Goal: Task Accomplishment & Management: Complete application form

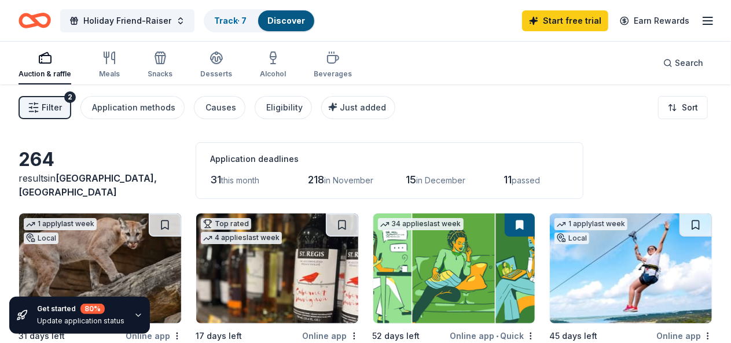
click at [135, 315] on icon "button" at bounding box center [138, 315] width 9 height 9
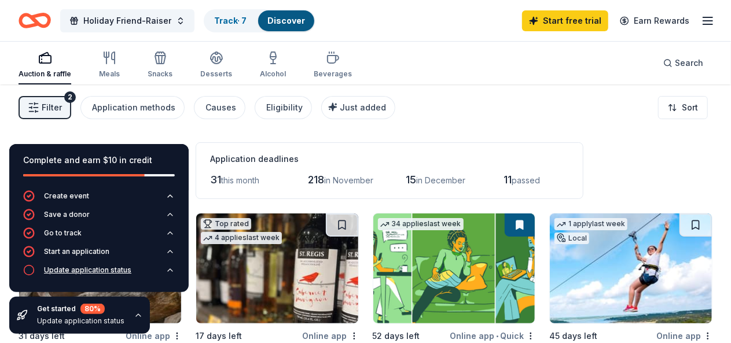
click at [138, 270] on button "Update application status" at bounding box center [99, 274] width 152 height 19
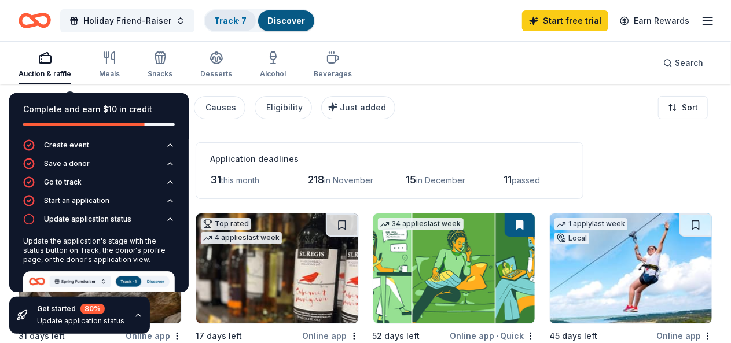
click at [245, 21] on link "Track · 7" at bounding box center [230, 21] width 32 height 10
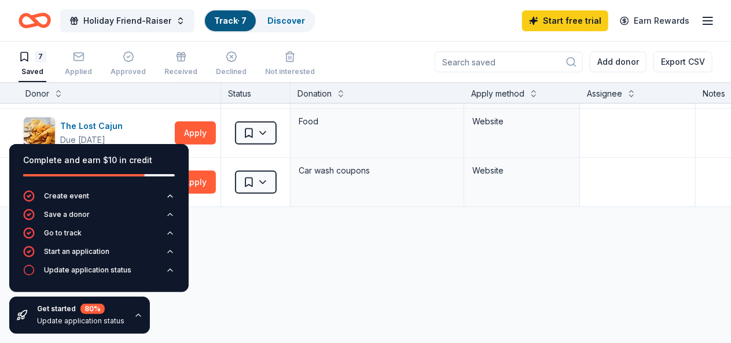
scroll to position [251, 0]
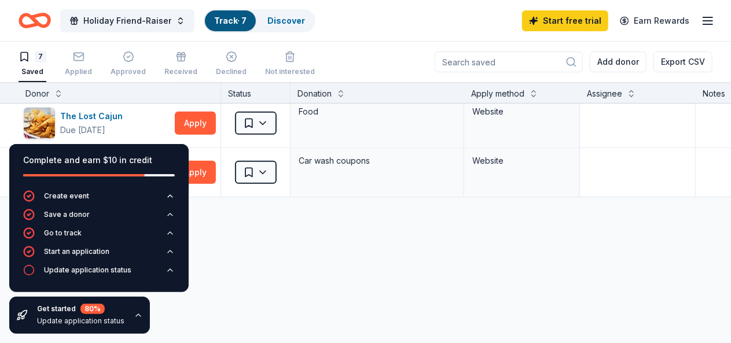
click at [223, 246] on div "Abuelo's Due in 45 days Apply Saved $20 VIP gift cards Website BetterHelp Socia…" at bounding box center [444, 134] width 888 height 562
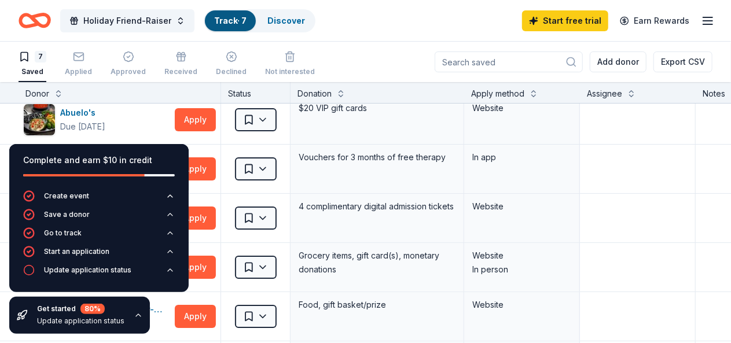
scroll to position [0, 0]
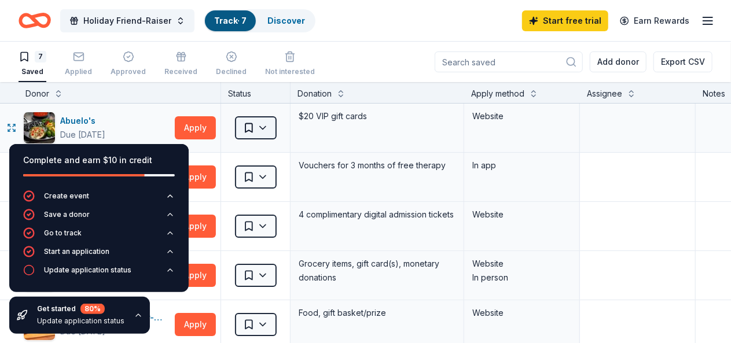
click at [273, 136] on html "Holiday Friend-Raiser Track · 7 Discover Start free trial Earn Rewards 7 Saved …" at bounding box center [365, 171] width 731 height 343
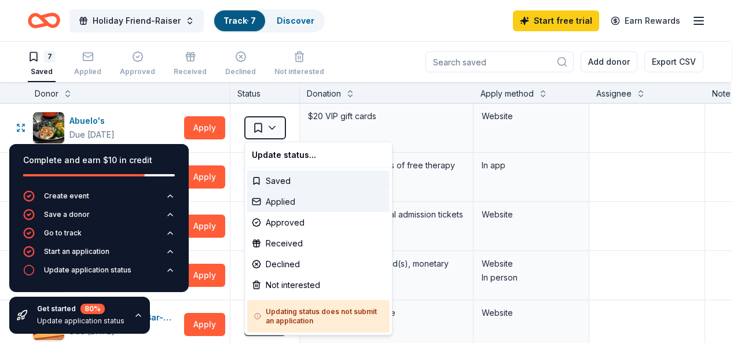
click at [278, 203] on div "Applied" at bounding box center [318, 202] width 142 height 21
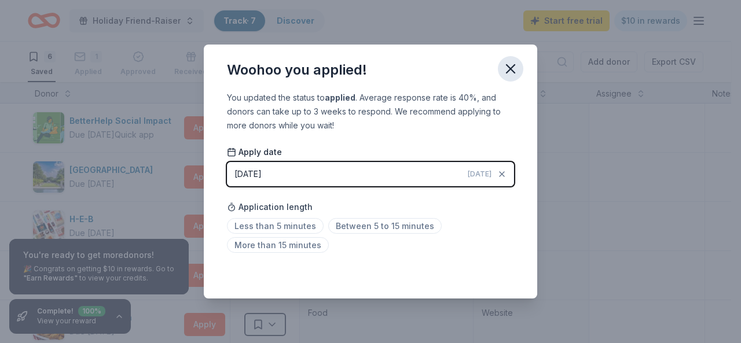
click at [511, 69] on icon "button" at bounding box center [510, 69] width 8 height 8
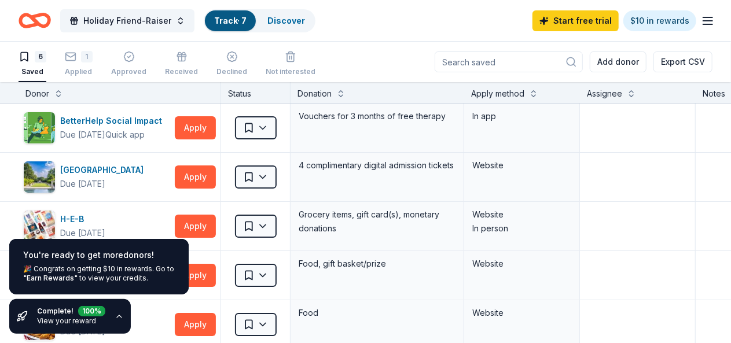
click at [78, 319] on link "View your reward" at bounding box center [66, 321] width 59 height 9
click at [117, 315] on icon "button" at bounding box center [119, 316] width 9 height 9
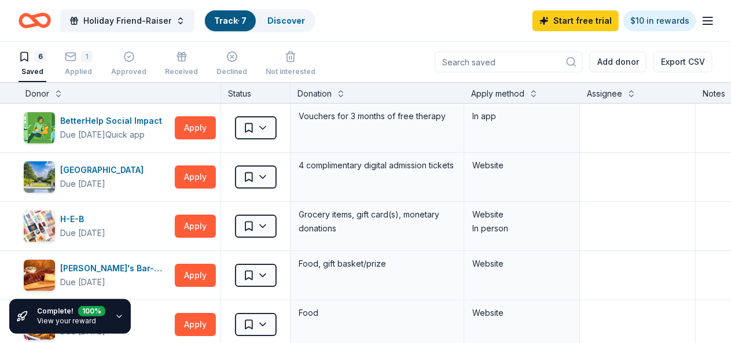
click at [117, 315] on icon "button" at bounding box center [119, 316] width 9 height 9
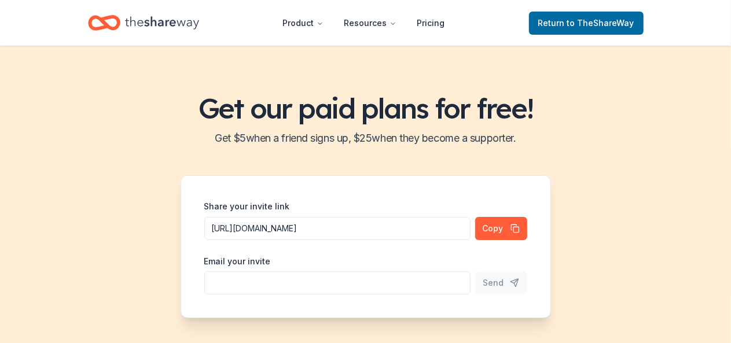
click at [53, 277] on div "Get our paid plans for free! Get $ 5 when a friend signs up, $ 25 when they bec…" at bounding box center [365, 205] width 731 height 319
click at [554, 21] on span "Return to TheShareWay" at bounding box center [586, 23] width 96 height 14
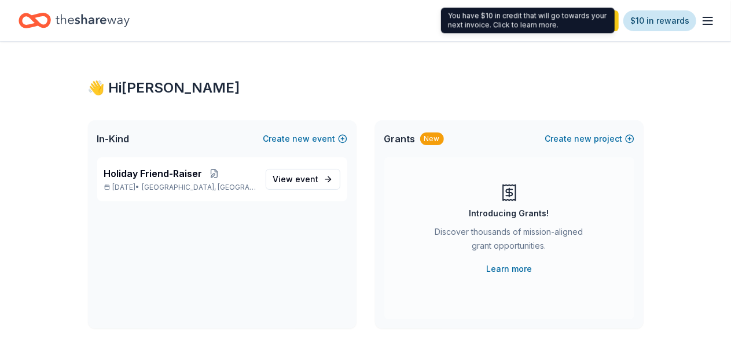
click at [676, 21] on link "$10 in rewards" at bounding box center [659, 20] width 73 height 21
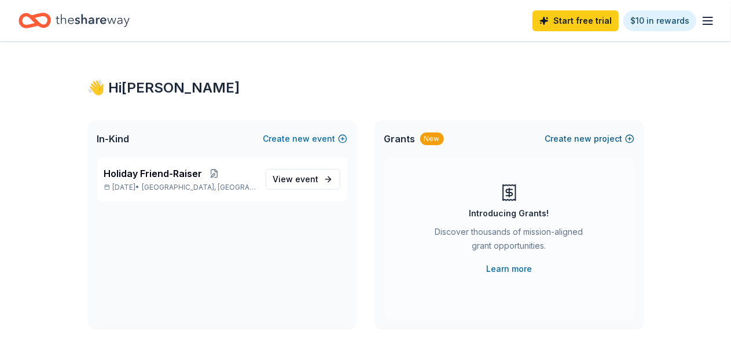
click at [578, 138] on span "new" at bounding box center [583, 139] width 17 height 14
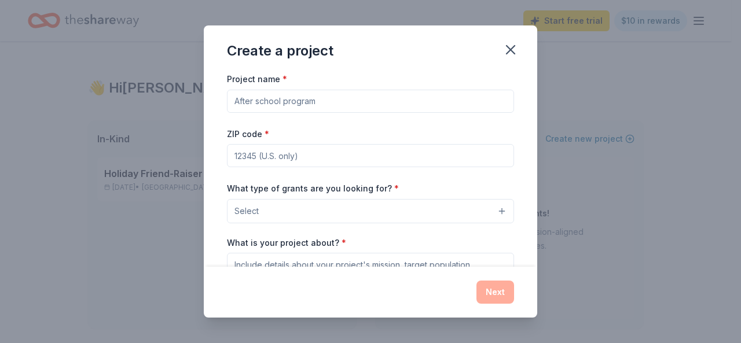
click at [346, 98] on input "Project name *" at bounding box center [370, 101] width 287 height 23
type input "K-12 Tutoring"
click at [292, 153] on input "ZIP code *" at bounding box center [370, 155] width 287 height 23
type input "39759"
click at [314, 212] on button "Select" at bounding box center [370, 211] width 287 height 24
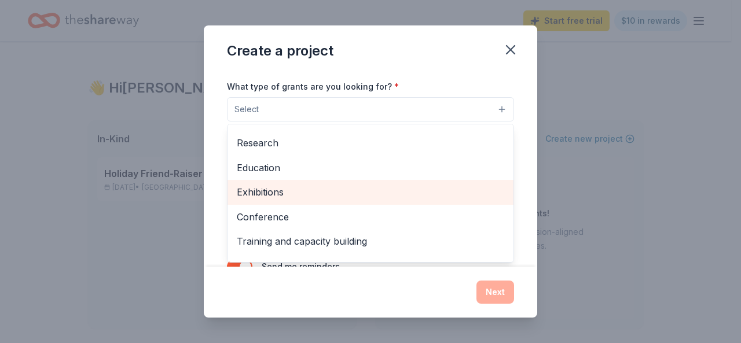
scroll to position [87, 0]
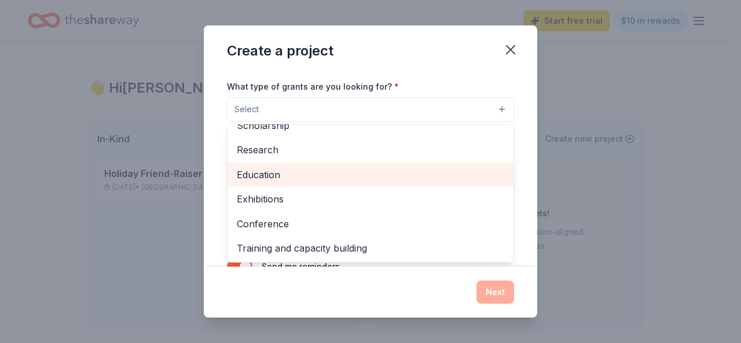
click at [276, 172] on span "Education" at bounding box center [370, 174] width 267 height 15
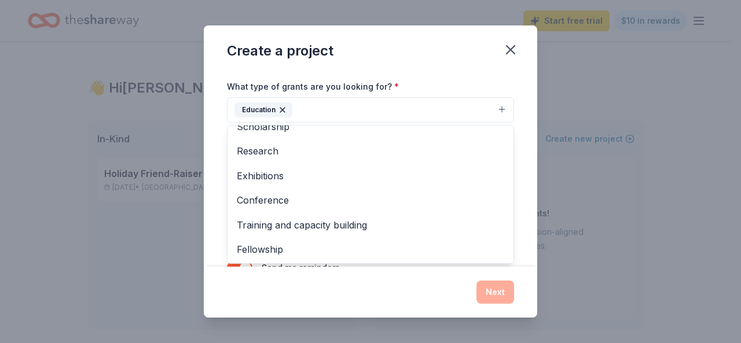
click at [513, 209] on div "Project name * K-12 Tutoring ZIP code * 39759 What type of grants are you looki…" at bounding box center [370, 169] width 333 height 195
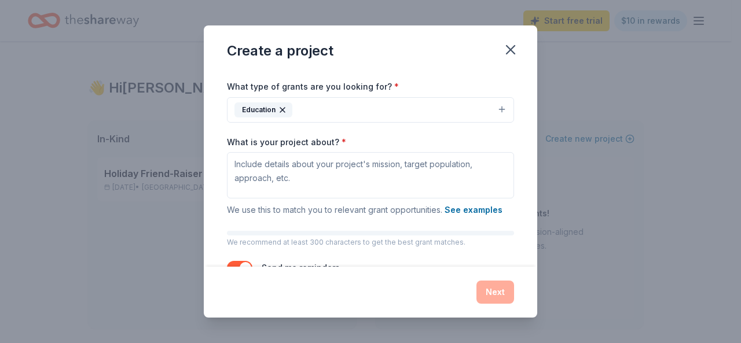
click at [392, 109] on button "Education" at bounding box center [370, 109] width 287 height 25
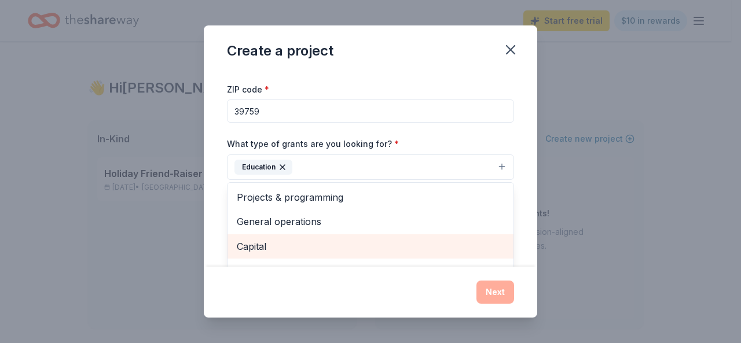
scroll to position [34, 0]
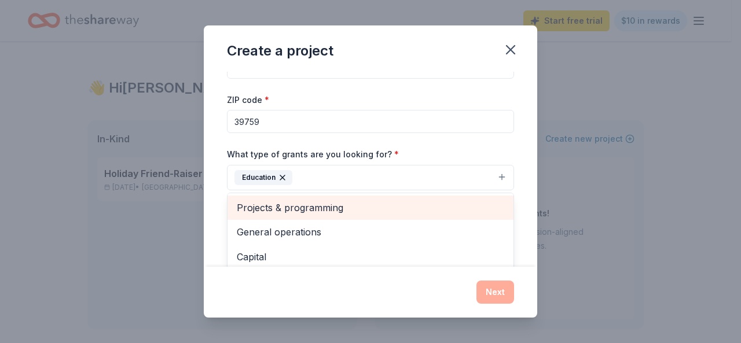
click at [328, 208] on span "Projects & programming" at bounding box center [370, 207] width 267 height 15
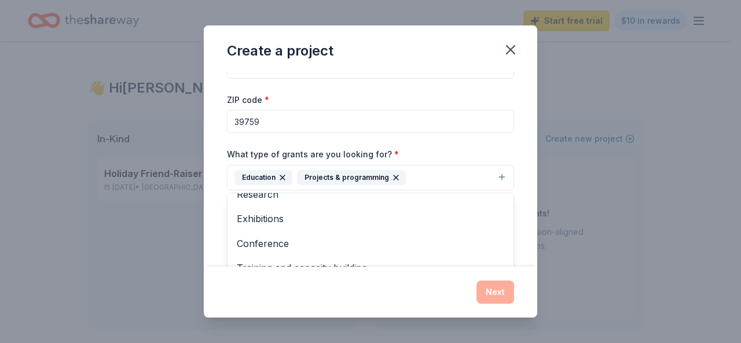
scroll to position [87, 0]
click at [341, 260] on span "Training and capacity building" at bounding box center [370, 267] width 267 height 15
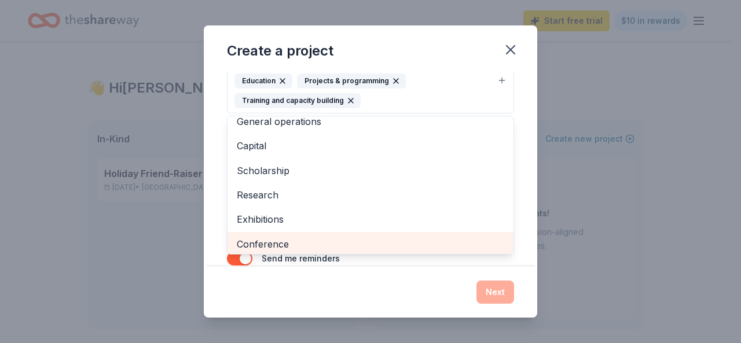
scroll to position [0, 0]
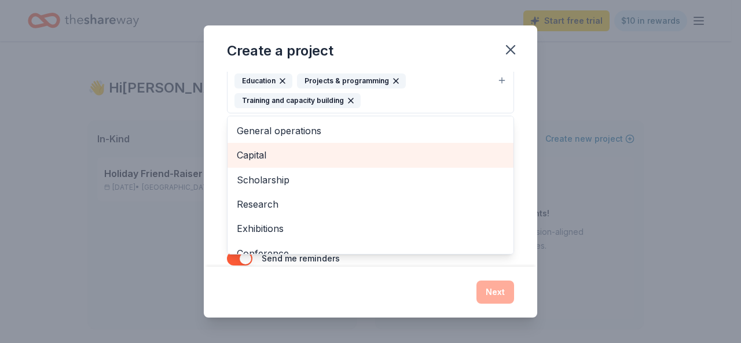
click at [265, 156] on span "Capital" at bounding box center [370, 155] width 267 height 15
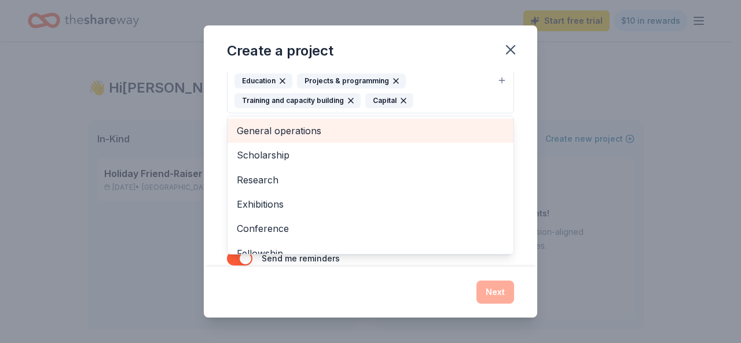
click at [273, 127] on span "General operations" at bounding box center [370, 130] width 267 height 15
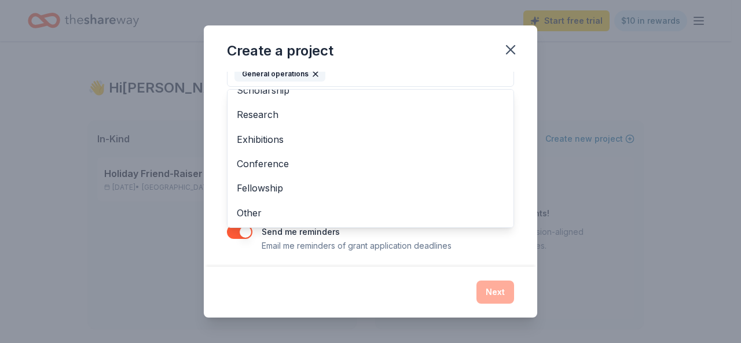
scroll to position [179, 0]
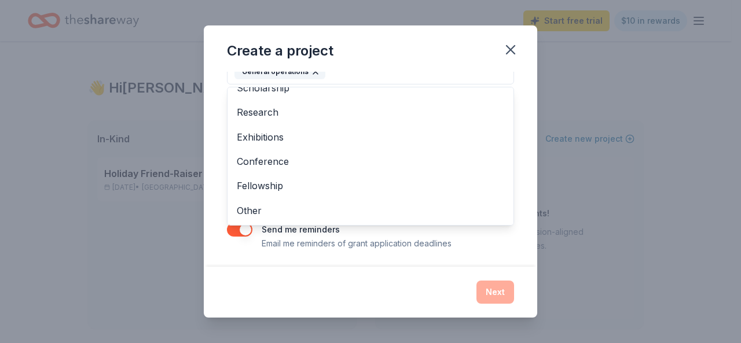
click at [493, 244] on div "Project name * K-12 Tutoring ZIP code * 39759 What type of grants are you looki…" at bounding box center [370, 71] width 287 height 358
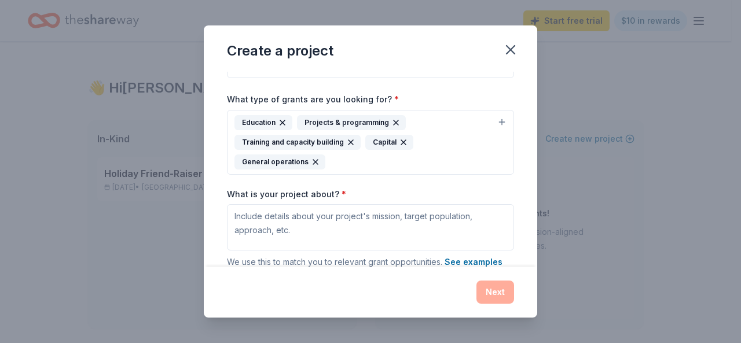
scroll to position [93, 0]
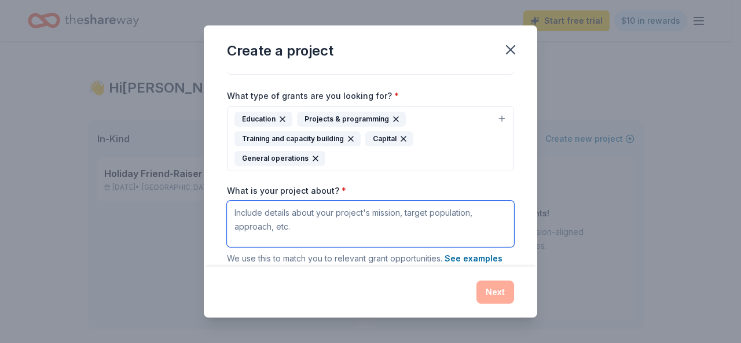
click at [376, 222] on textarea "What is your project about? *" at bounding box center [370, 224] width 287 height 46
paste textarea "Goal: To launch a K-12 tutoring program in collaboration with Josey Creek M.B. …"
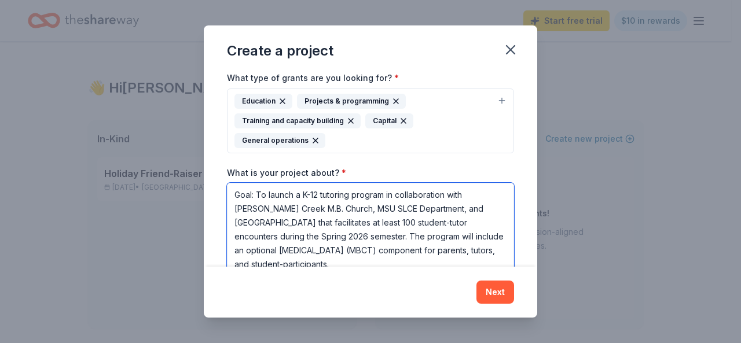
scroll to position [1, 0]
drag, startPoint x: 299, startPoint y: 192, endPoint x: 222, endPoint y: 190, distance: 76.4
click at [222, 190] on div "Project name * K-12 Tutoring ZIP code * 39759 What type of grants are you looki…" at bounding box center [370, 169] width 333 height 195
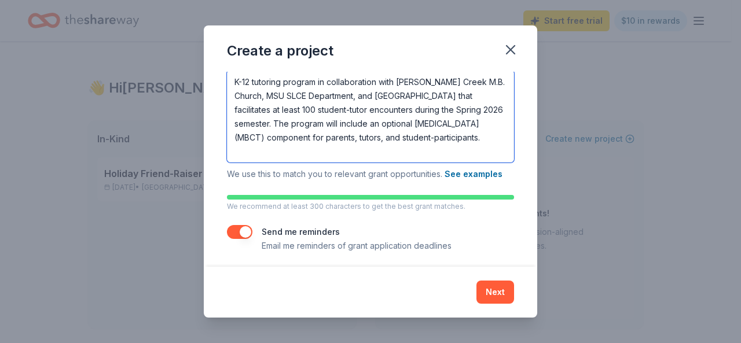
scroll to position [226, 0]
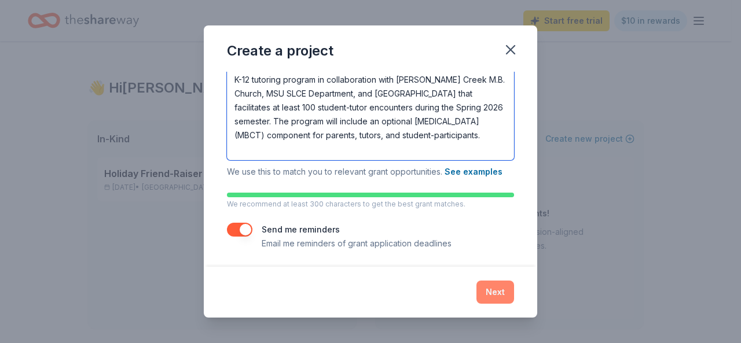
type textarea "K-12 tutoring program in collaboration with Josey Creek M.B. Church, MSU SLCE D…"
click at [486, 293] on button "Next" at bounding box center [495, 292] width 38 height 23
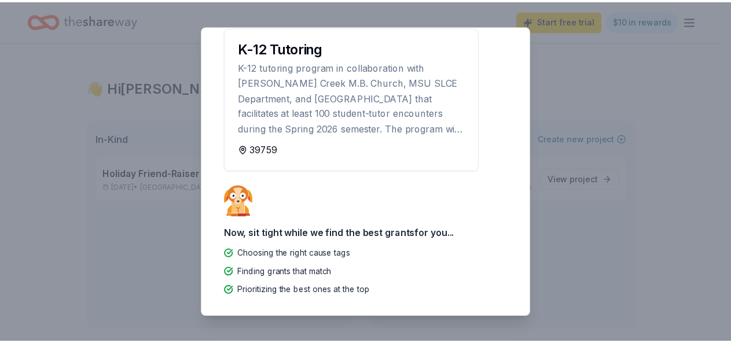
scroll to position [0, 0]
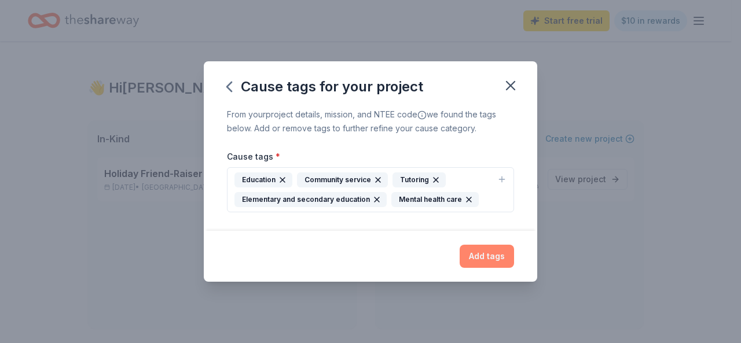
click at [486, 254] on button "Add tags" at bounding box center [487, 256] width 54 height 23
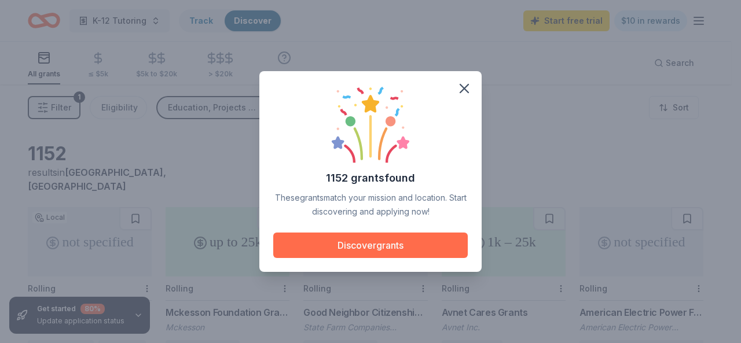
click at [441, 245] on button "Discover grants" at bounding box center [370, 245] width 194 height 25
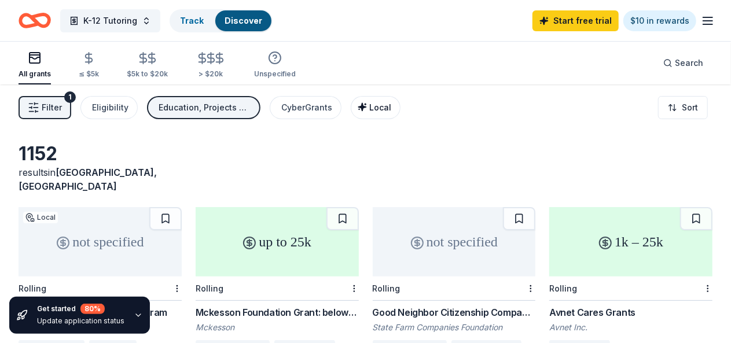
click at [374, 105] on div "Local" at bounding box center [376, 108] width 29 height 14
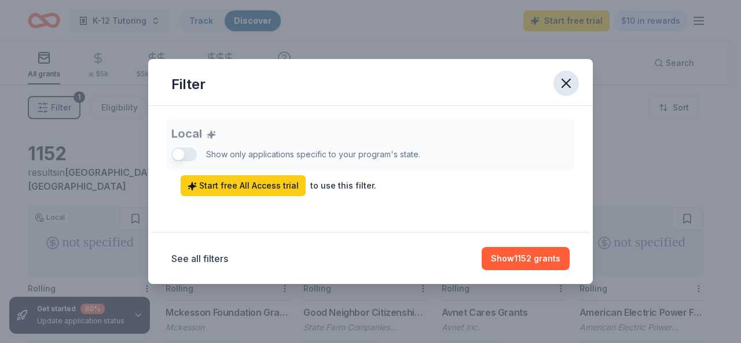
click at [568, 81] on icon "button" at bounding box center [566, 83] width 8 height 8
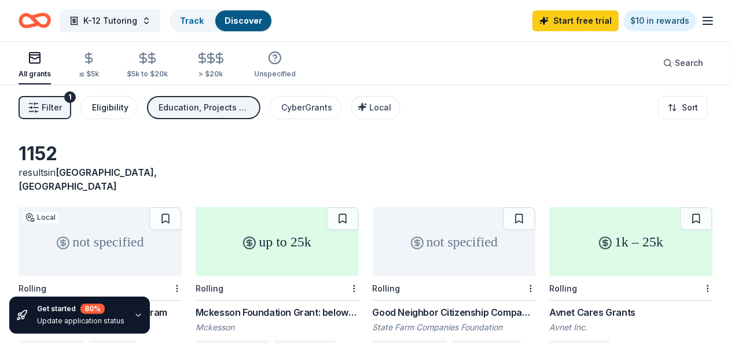
click at [122, 107] on div "Eligibility" at bounding box center [110, 108] width 36 height 14
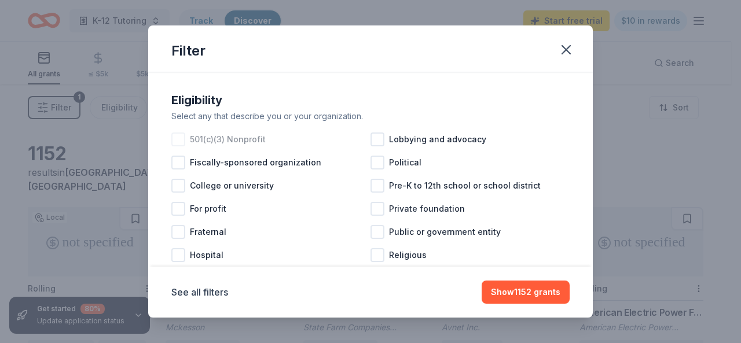
click at [184, 142] on div at bounding box center [178, 140] width 14 height 14
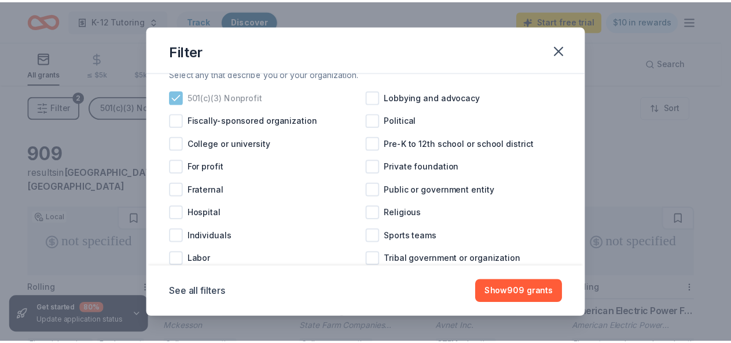
scroll to position [45, 0]
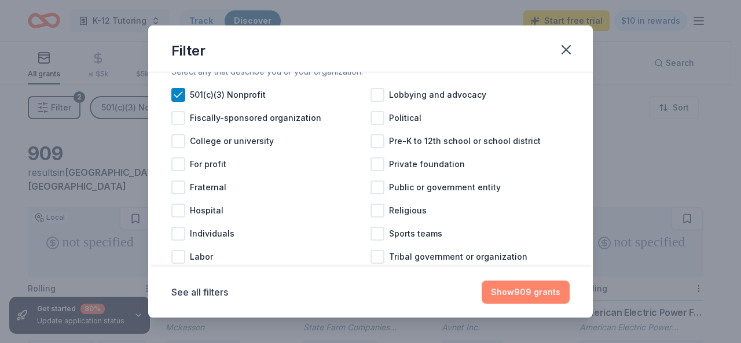
click at [519, 287] on button "Show 909 grants" at bounding box center [526, 292] width 88 height 23
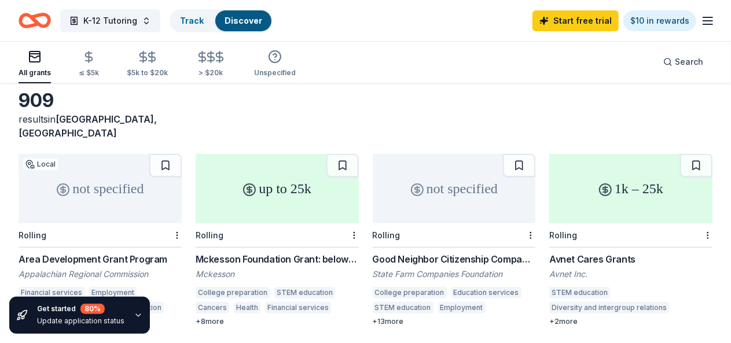
scroll to position [0, 0]
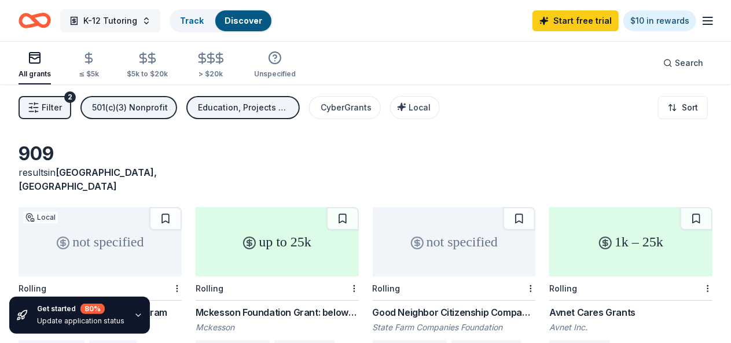
click at [137, 21] on span "K-12 Tutoring" at bounding box center [110, 21] width 54 height 14
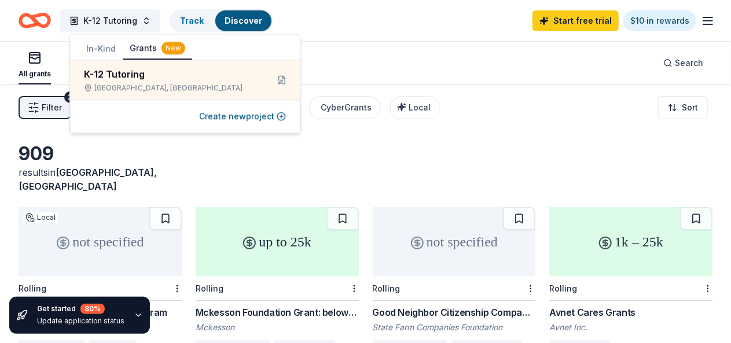
click at [96, 45] on button "In-Kind" at bounding box center [100, 48] width 43 height 21
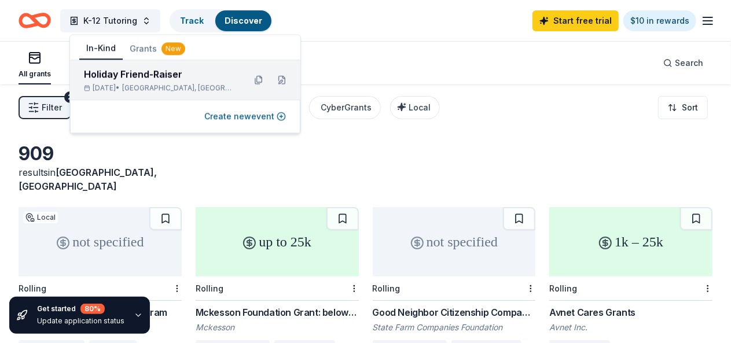
click at [137, 74] on div "Holiday Friend-Raiser" at bounding box center [160, 74] width 152 height 14
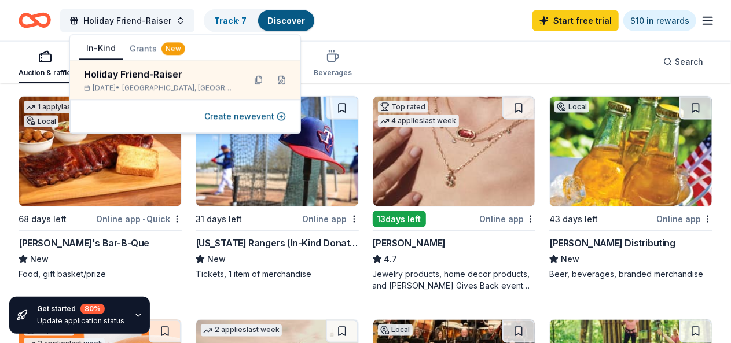
scroll to position [791, 0]
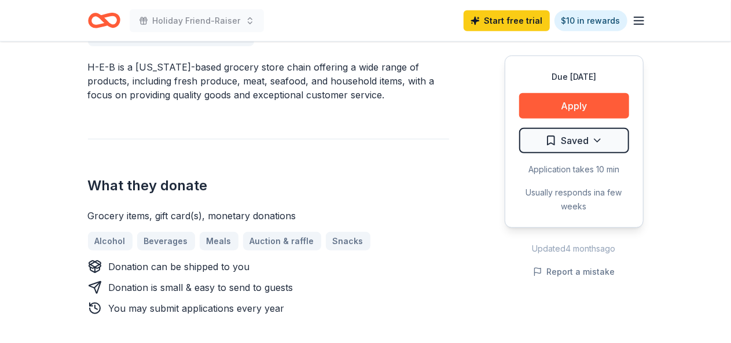
scroll to position [376, 0]
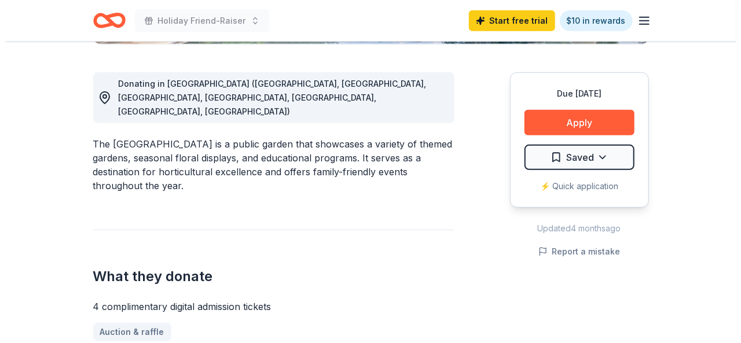
scroll to position [299, 0]
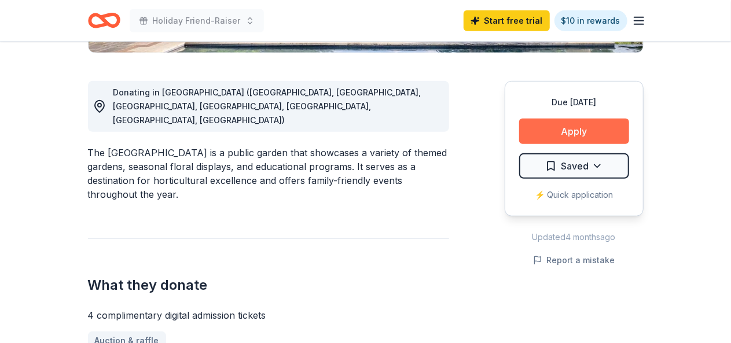
click at [560, 130] on button "Apply" at bounding box center [574, 131] width 110 height 25
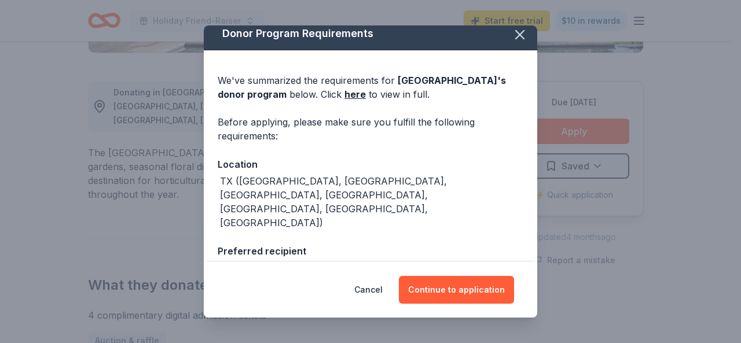
scroll to position [0, 0]
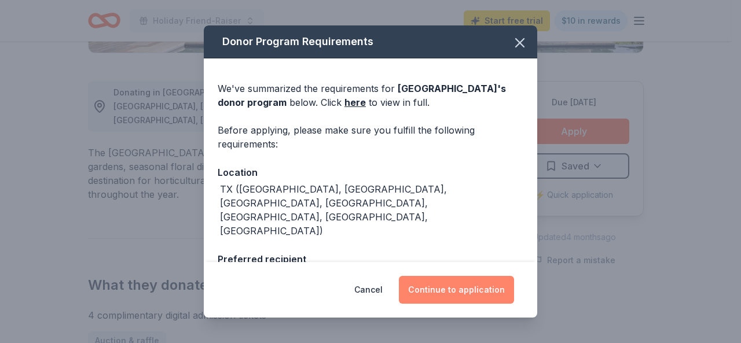
click at [443, 284] on button "Continue to application" at bounding box center [456, 290] width 115 height 28
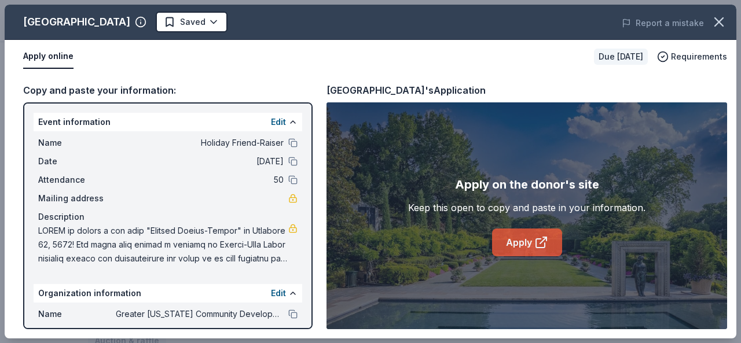
click at [508, 245] on link "Apply" at bounding box center [527, 243] width 70 height 28
click at [539, 242] on icon at bounding box center [541, 243] width 14 height 14
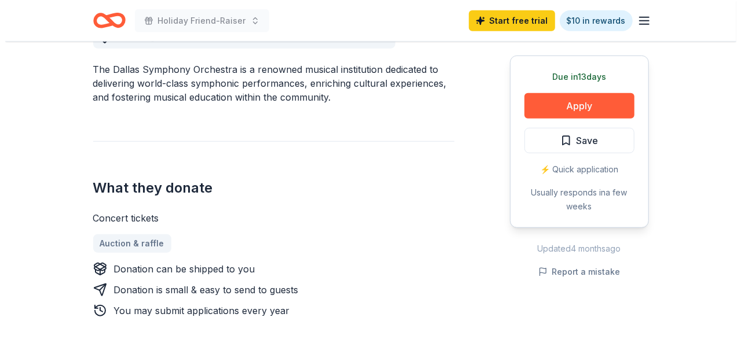
scroll to position [357, 0]
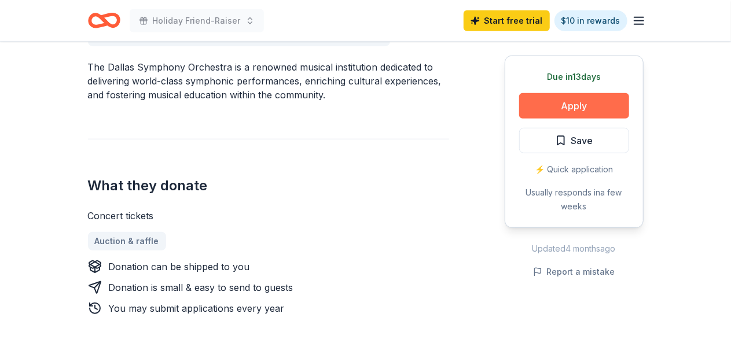
click at [539, 109] on button "Apply" at bounding box center [574, 105] width 110 height 25
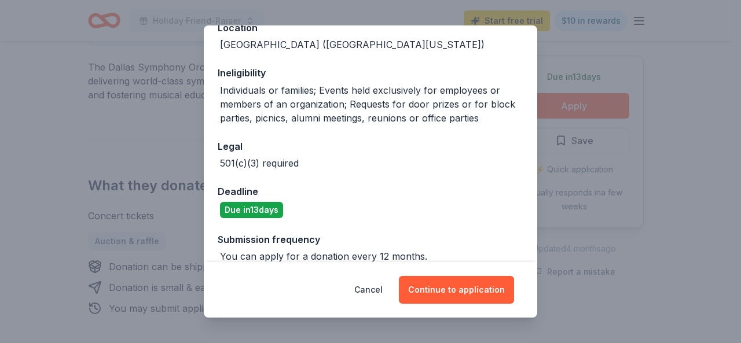
scroll to position [159, 0]
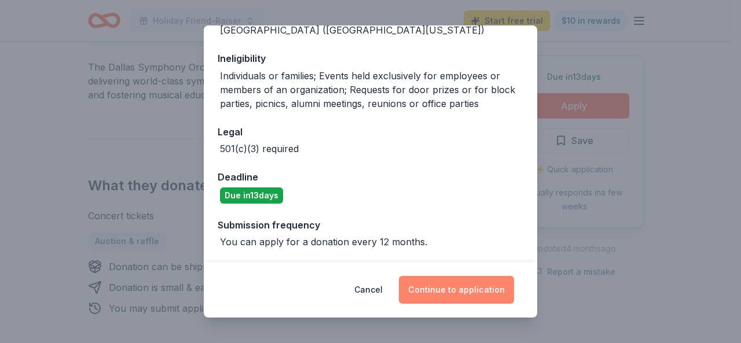
click at [465, 289] on button "Continue to application" at bounding box center [456, 290] width 115 height 28
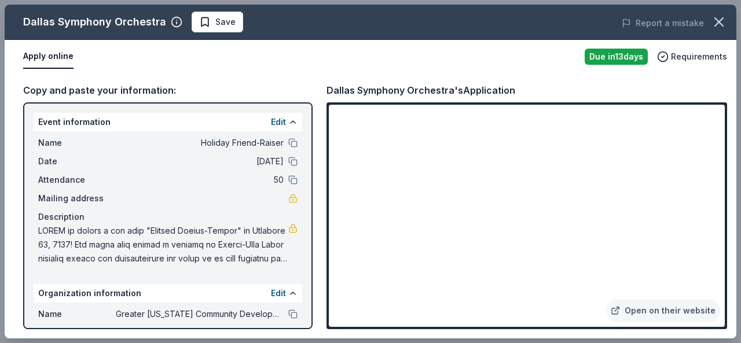
click at [214, 245] on span at bounding box center [163, 245] width 250 height 42
drag, startPoint x: 214, startPoint y: 245, endPoint x: 256, endPoint y: 238, distance: 42.7
click at [256, 238] on span at bounding box center [163, 245] width 250 height 42
click at [449, 91] on div "Dallas Symphony Orchestra's Application" at bounding box center [420, 90] width 189 height 15
drag, startPoint x: 449, startPoint y: 91, endPoint x: 340, endPoint y: 94, distance: 108.9
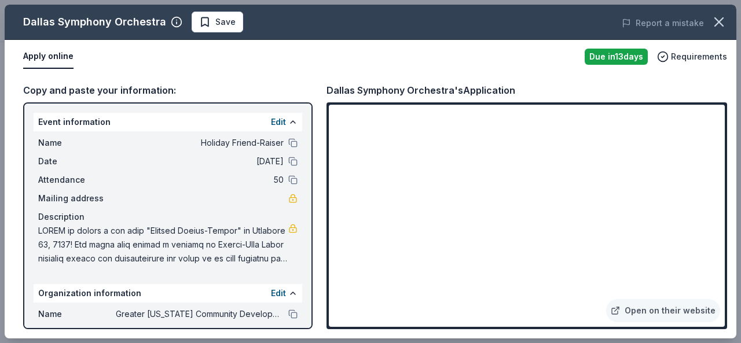
click at [340, 94] on div "Dallas Symphony Orchestra's Application" at bounding box center [420, 90] width 189 height 15
drag, startPoint x: 21, startPoint y: 19, endPoint x: 164, endPoint y: 17, distance: 142.4
click at [164, 17] on div "Dallas Symphony Orchestra Save" at bounding box center [224, 22] width 439 height 21
